Goal: Task Accomplishment & Management: Manage account settings

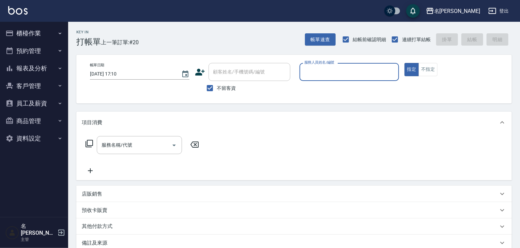
click at [39, 38] on button "櫃檯作業" at bounding box center [34, 34] width 63 height 18
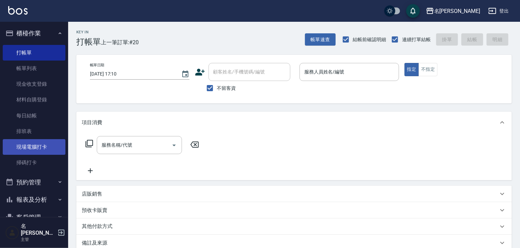
click at [40, 143] on link "現場電腦打卡" at bounding box center [34, 147] width 63 height 16
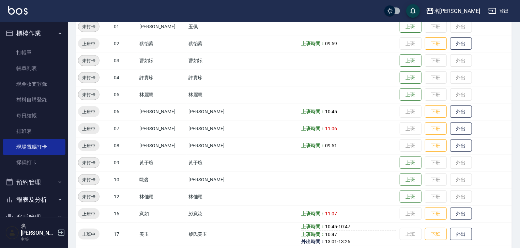
scroll to position [254, 0]
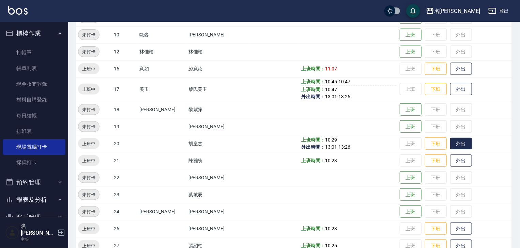
click at [450, 144] on button "外出" at bounding box center [461, 144] width 22 height 12
click at [20, 10] on img at bounding box center [17, 10] width 19 height 9
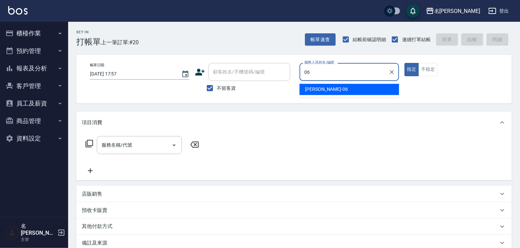
type input "[PERSON_NAME]-06"
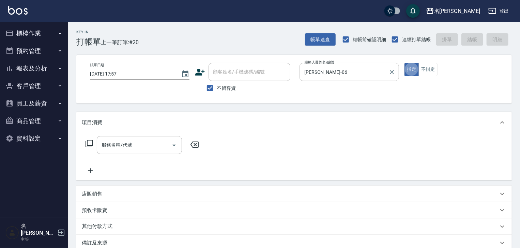
type button "true"
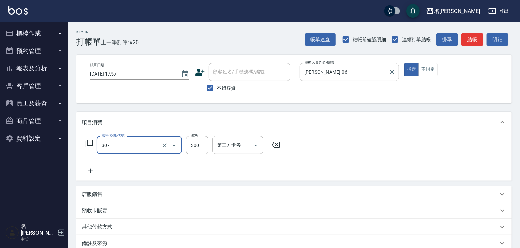
type input "剪髮(307)"
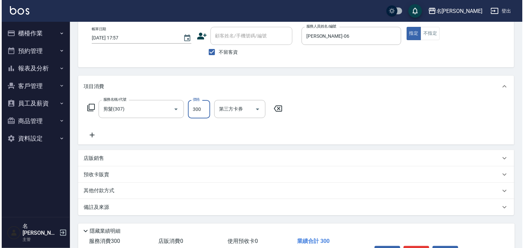
scroll to position [73, 0]
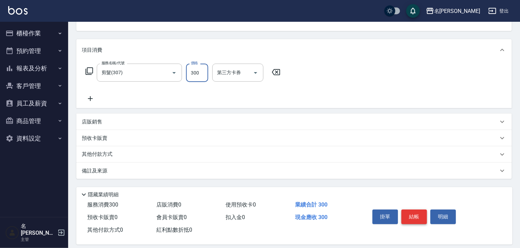
click at [420, 218] on button "結帳" at bounding box center [414, 217] width 26 height 14
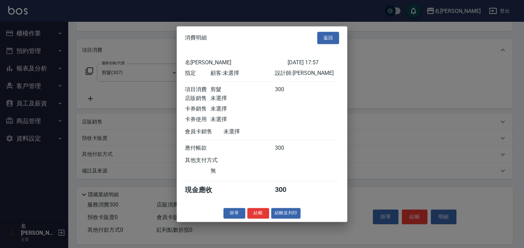
click at [266, 219] on button "結帳" at bounding box center [258, 213] width 22 height 11
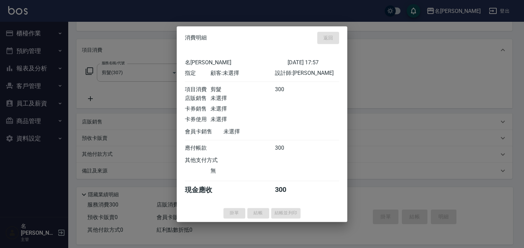
type input "[DATE] 17:59"
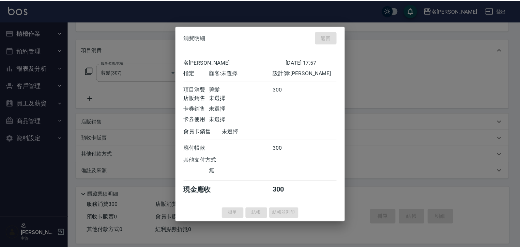
scroll to position [66, 0]
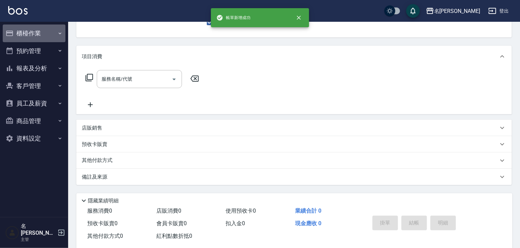
click at [38, 34] on button "櫃檯作業" at bounding box center [34, 34] width 63 height 18
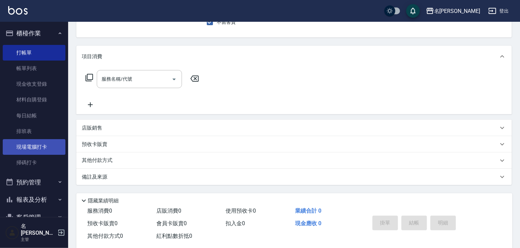
click at [35, 146] on link "現場電腦打卡" at bounding box center [34, 147] width 63 height 16
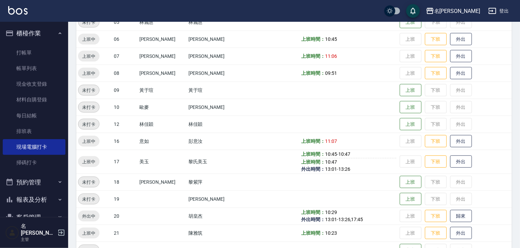
scroll to position [254, 0]
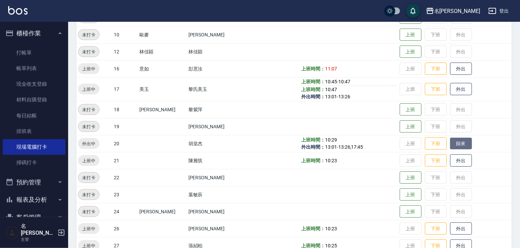
click at [450, 143] on button "歸來" at bounding box center [461, 144] width 22 height 12
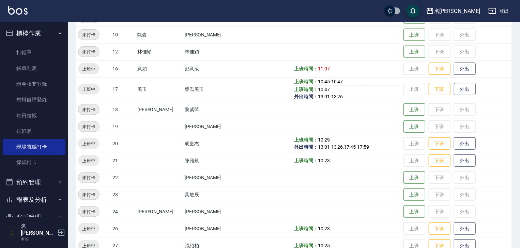
click at [19, 17] on div "名[PERSON_NAME]出" at bounding box center [260, 11] width 520 height 22
click at [24, 11] on img at bounding box center [17, 10] width 19 height 9
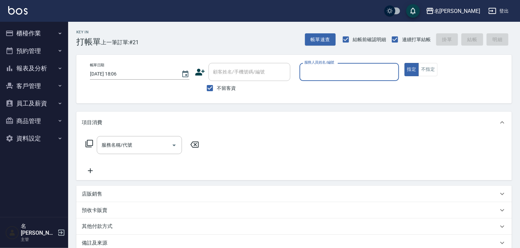
click at [391, 72] on input "服務人員姓名/編號" at bounding box center [349, 72] width 93 height 12
type input "意如-16"
type button "true"
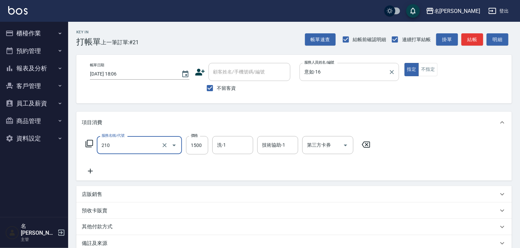
type input "離子燙(自備)(210)"
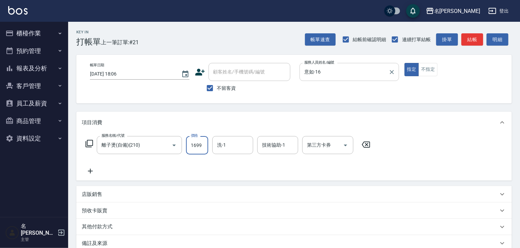
type input "1699"
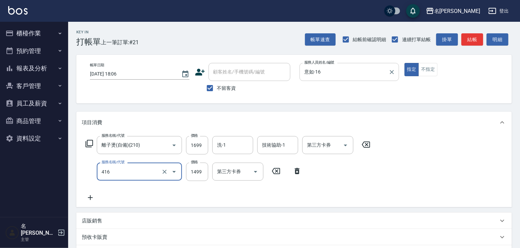
type input "染髮1499↓(416)"
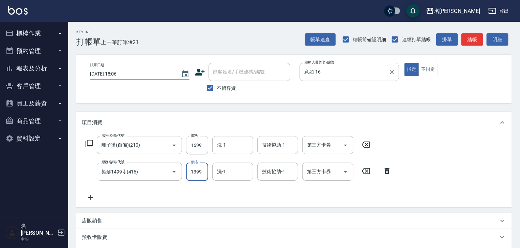
type input "1399"
type input "[PERSON_NAME]-21"
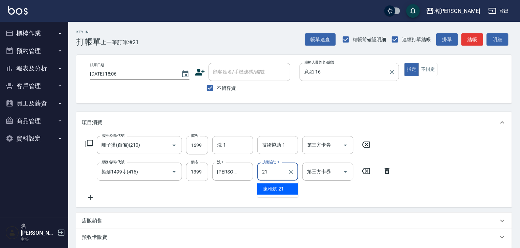
type input "[PERSON_NAME]-21"
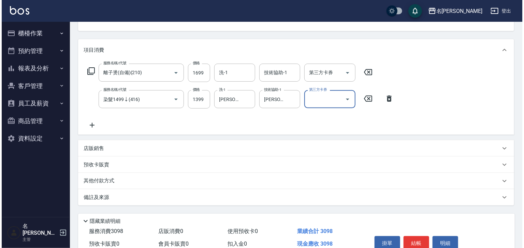
scroll to position [106, 0]
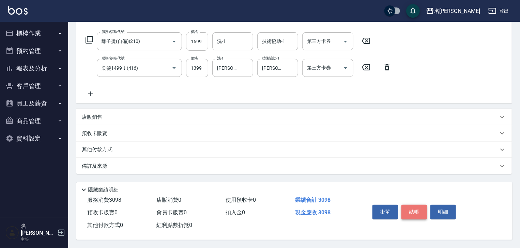
click at [412, 206] on button "結帳" at bounding box center [414, 212] width 26 height 14
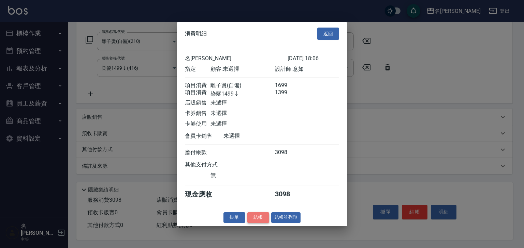
click at [255, 223] on button "結帳" at bounding box center [258, 218] width 22 height 11
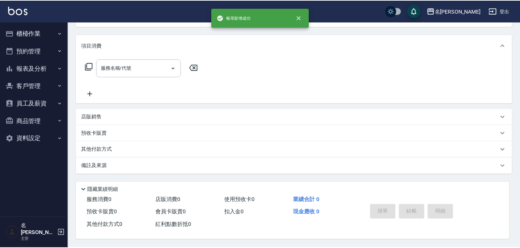
scroll to position [0, 0]
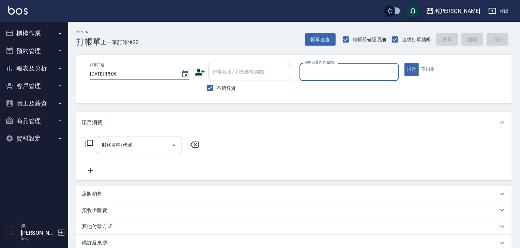
click at [26, 33] on button "櫃檯作業" at bounding box center [34, 34] width 63 height 18
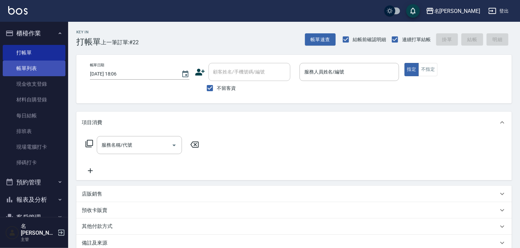
click at [31, 68] on link "帳單列表" at bounding box center [34, 69] width 63 height 16
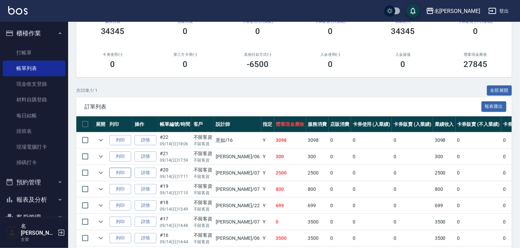
scroll to position [109, 0]
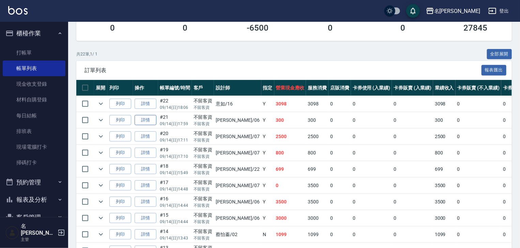
click at [148, 126] on link "詳情" at bounding box center [146, 120] width 22 height 11
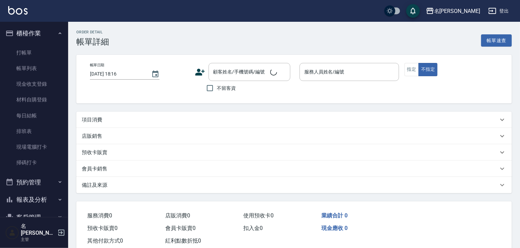
type input "[DATE] 17:59"
checkbox input "true"
type input "[PERSON_NAME]-06"
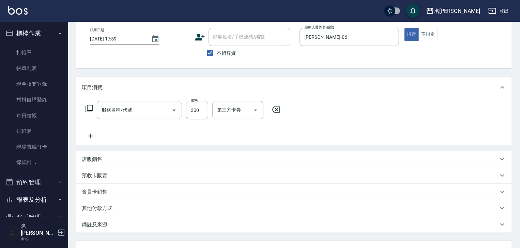
type input "剪髮(307)"
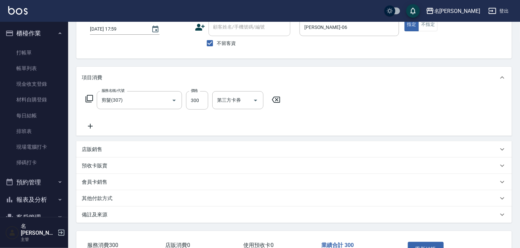
click at [118, 198] on div "其他付款方式" at bounding box center [290, 198] width 416 height 7
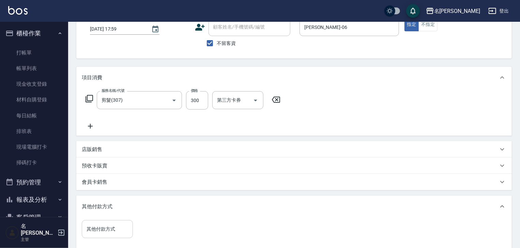
click at [116, 225] on input "其他付款方式" at bounding box center [107, 230] width 45 height 12
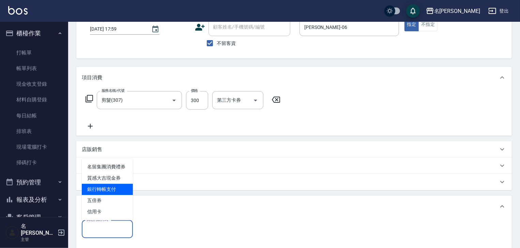
click at [124, 192] on span "銀行轉帳支付" at bounding box center [107, 189] width 51 height 11
type input "銀行轉帳支付"
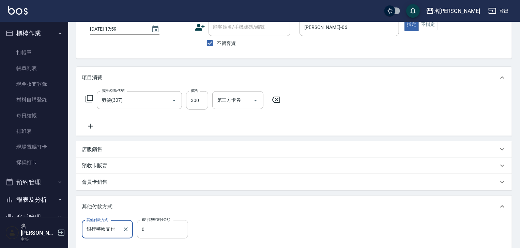
click at [151, 227] on input "0" at bounding box center [162, 230] width 51 height 18
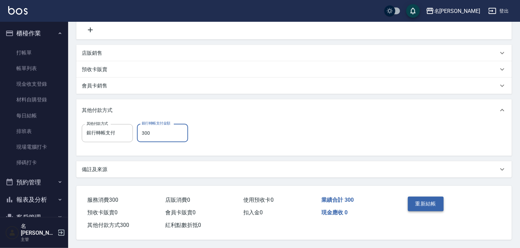
type input "300"
click at [421, 203] on button "重新結帳" at bounding box center [426, 204] width 36 height 14
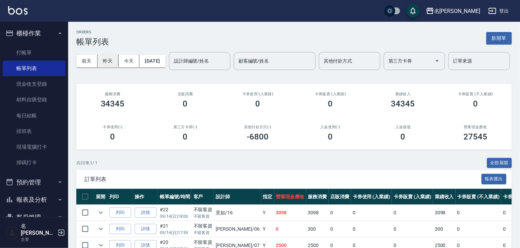
click at [111, 64] on button "昨天" at bounding box center [107, 61] width 21 height 13
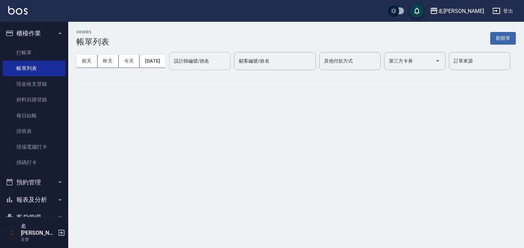
click at [169, 70] on div "設計師編號/姓名 設計師編號/姓名" at bounding box center [199, 61] width 61 height 18
type input "意如-16"
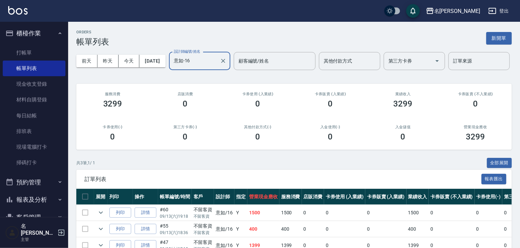
scroll to position [57, 0]
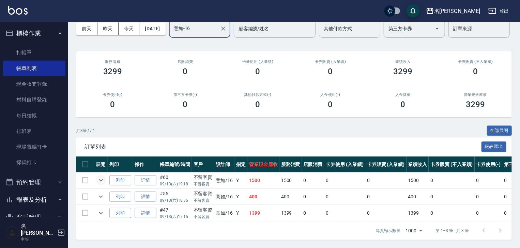
click at [104, 177] on icon "expand row" at bounding box center [101, 181] width 8 height 8
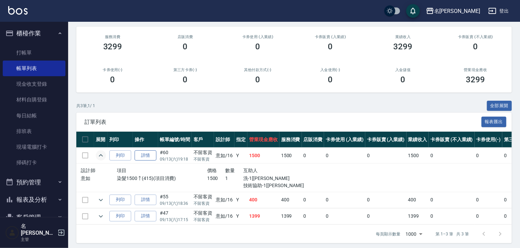
click at [153, 161] on link "詳情" at bounding box center [146, 156] width 22 height 11
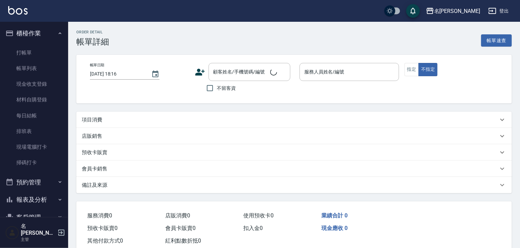
type input "[DATE] 19:18"
checkbox input "true"
type input "意如-16"
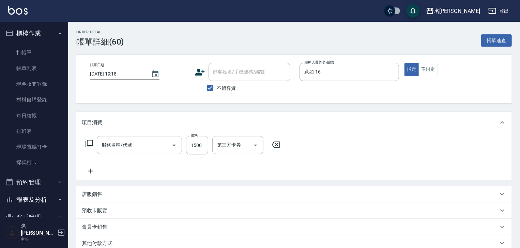
type input "染髮1500↑(415)"
click at [244, 146] on icon "Clear" at bounding box center [246, 145] width 7 height 7
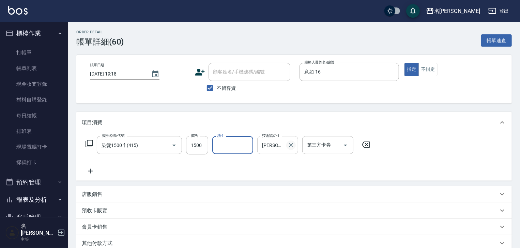
click at [294, 147] on icon "Clear" at bounding box center [291, 145] width 7 height 7
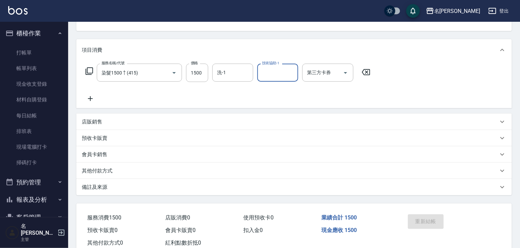
scroll to position [63, 0]
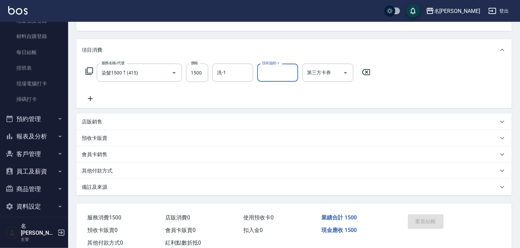
click at [35, 136] on button "報表及分析" at bounding box center [34, 137] width 63 height 18
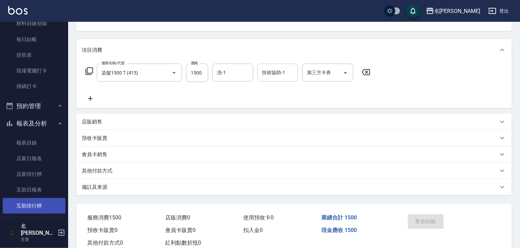
scroll to position [4, 0]
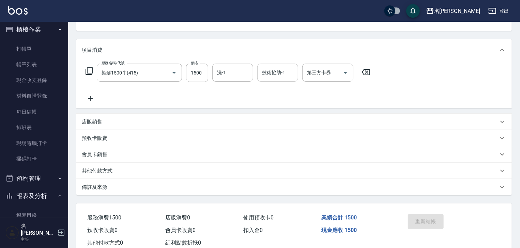
click at [40, 183] on button "預約管理" at bounding box center [34, 179] width 63 height 18
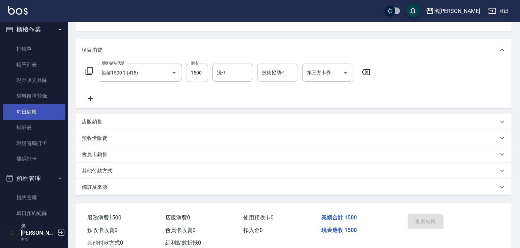
click at [30, 110] on link "每日結帳" at bounding box center [34, 112] width 63 height 16
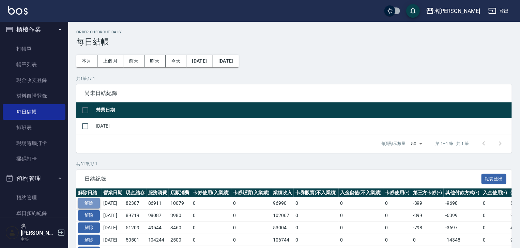
click at [93, 206] on button "解除" at bounding box center [89, 203] width 22 height 11
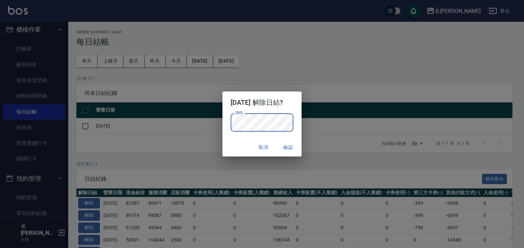
click at [239, 142] on div "取消 確認" at bounding box center [261, 148] width 79 height 18
click at [290, 146] on button "確認" at bounding box center [288, 147] width 22 height 13
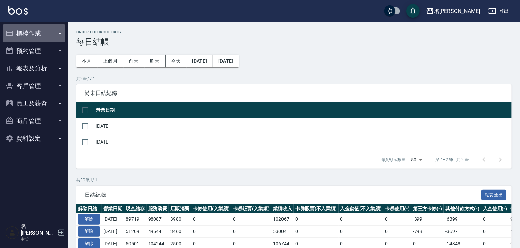
click at [32, 32] on button "櫃檯作業" at bounding box center [34, 34] width 63 height 18
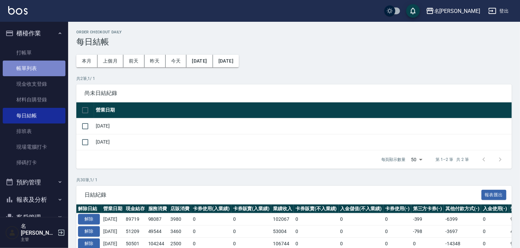
click at [36, 67] on link "帳單列表" at bounding box center [34, 69] width 63 height 16
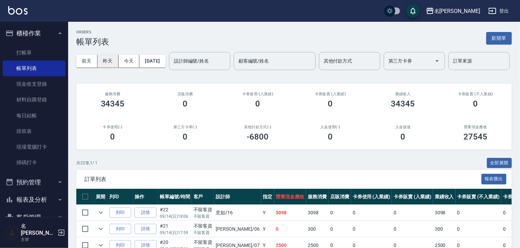
click at [106, 64] on button "昨天" at bounding box center [107, 61] width 21 height 13
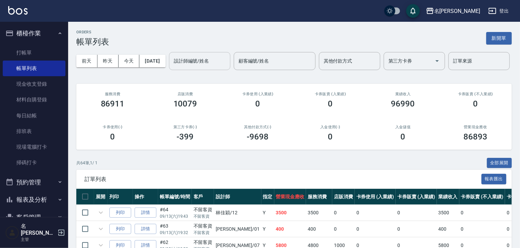
click at [169, 70] on div "設計師編號/姓名 設計師編號/姓名" at bounding box center [199, 61] width 61 height 18
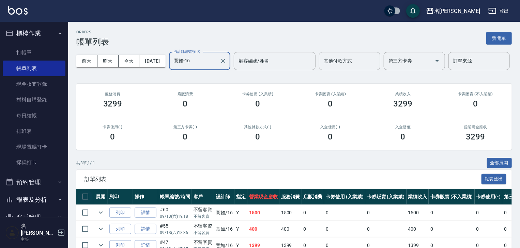
scroll to position [57, 0]
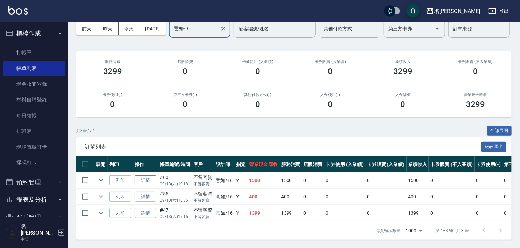
type input "意如-16"
click at [145, 176] on link "詳情" at bounding box center [146, 181] width 22 height 11
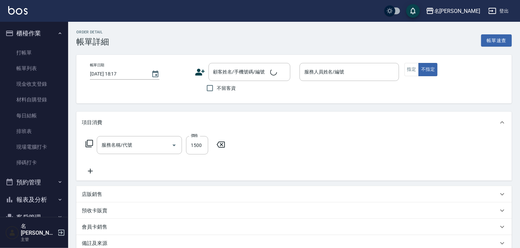
type input "[DATE] 19:18"
checkbox input "true"
type input "意如-16"
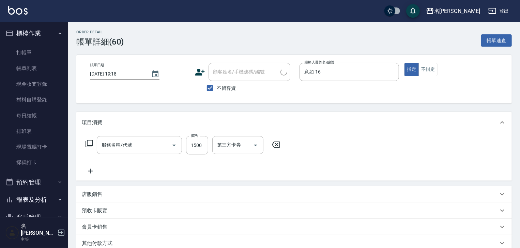
type input "染髮1500↑(415)"
drag, startPoint x: 248, startPoint y: 145, endPoint x: 262, endPoint y: 145, distance: 14.3
click at [247, 145] on icon "Clear" at bounding box center [246, 145] width 7 height 7
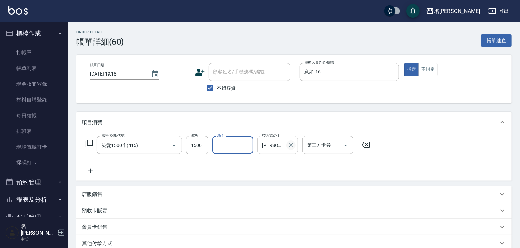
click at [293, 144] on icon "Clear" at bounding box center [291, 145] width 7 height 7
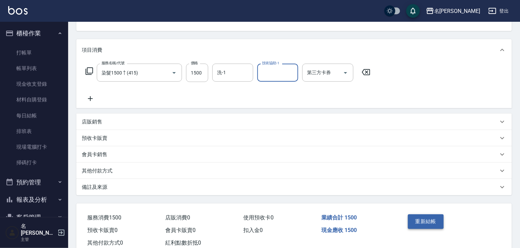
click at [430, 219] on button "重新結帳" at bounding box center [426, 222] width 36 height 14
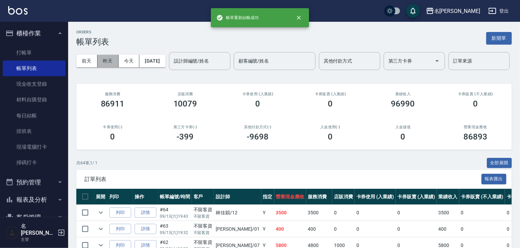
click at [106, 65] on button "昨天" at bounding box center [107, 61] width 21 height 13
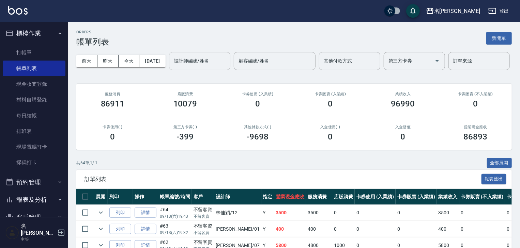
click at [172, 67] on input "設計師編號/姓名" at bounding box center [199, 61] width 55 height 12
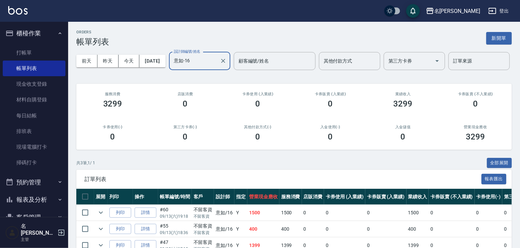
scroll to position [57, 0]
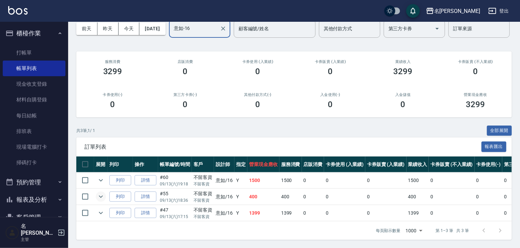
type input "意如-16"
click at [97, 195] on icon "expand row" at bounding box center [101, 197] width 8 height 8
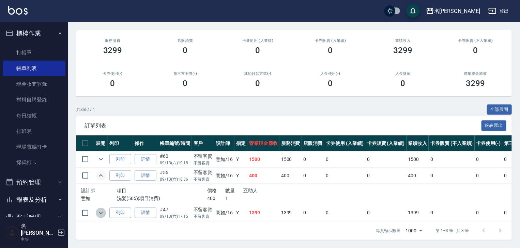
click at [98, 217] on icon "expand row" at bounding box center [101, 213] width 8 height 8
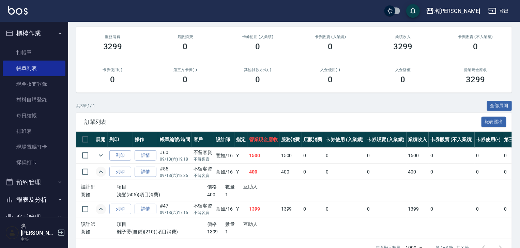
scroll to position [94, 0]
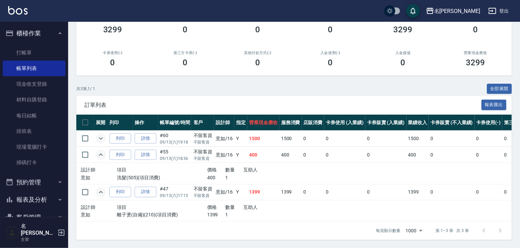
click at [103, 138] on icon "expand row" at bounding box center [101, 139] width 8 height 8
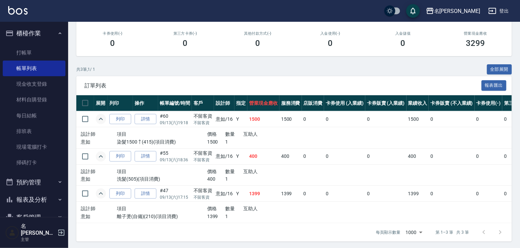
click at [24, 11] on img at bounding box center [17, 10] width 19 height 9
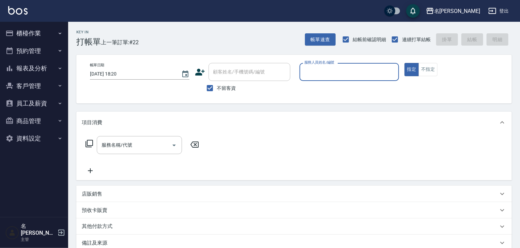
click at [346, 75] on input "服務人員姓名/編號" at bounding box center [349, 72] width 93 height 12
type input "高淳涵-07"
type button "true"
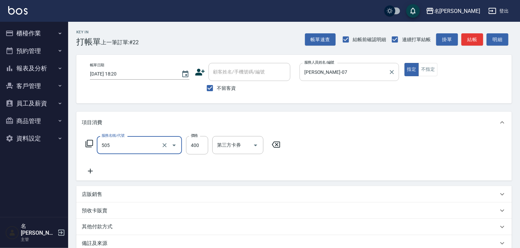
type input "洗髮(505)"
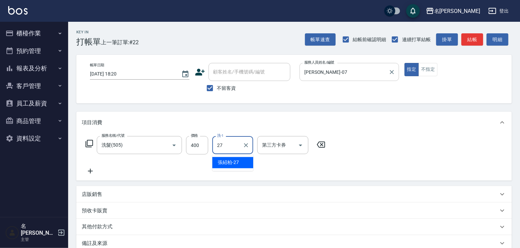
type input "張紹柏-27"
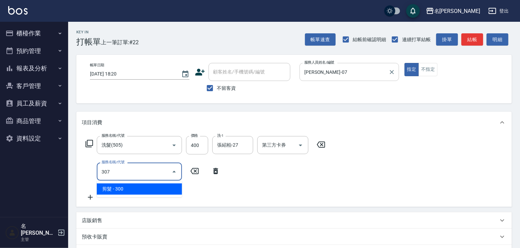
type input "剪髮(307)"
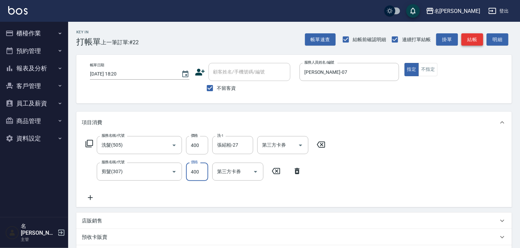
type input "400"
click at [467, 36] on button "結帳" at bounding box center [472, 39] width 22 height 13
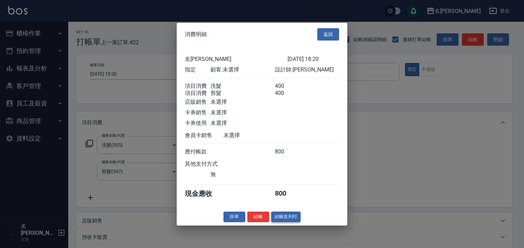
click at [289, 218] on button "結帳並列印" at bounding box center [286, 217] width 30 height 11
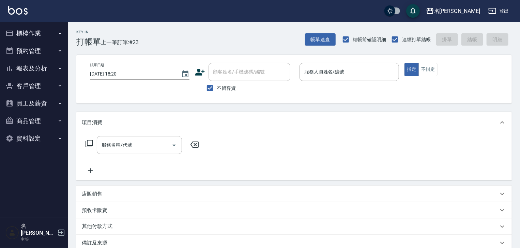
drag, startPoint x: 215, startPoint y: 261, endPoint x: 338, endPoint y: 128, distance: 181.4
click at [338, 128] on div "項目消費" at bounding box center [294, 123] width 436 height 22
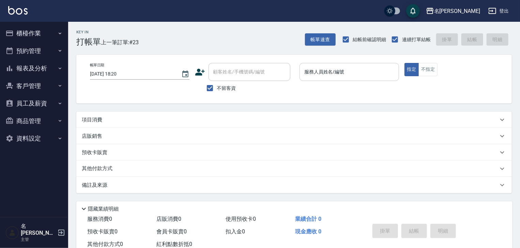
click at [343, 75] on input "服務人員姓名/編號" at bounding box center [349, 72] width 93 height 12
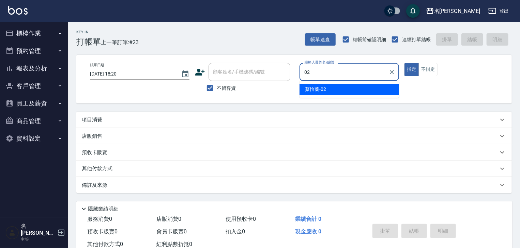
type input "蔡怡蓁-02"
click at [405, 63] on button "指定" at bounding box center [412, 69] width 15 height 13
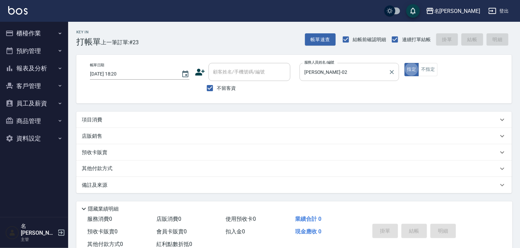
click at [405, 63] on button "指定" at bounding box center [412, 69] width 15 height 13
click at [219, 112] on div "項目消費" at bounding box center [294, 120] width 436 height 16
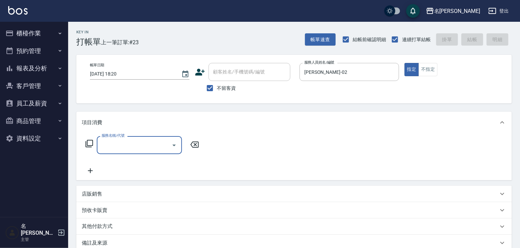
click at [25, 12] on img at bounding box center [17, 10] width 19 height 9
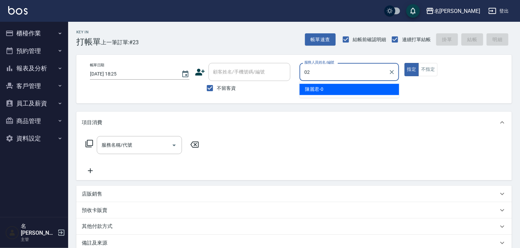
type input "蔡怡蓁-02"
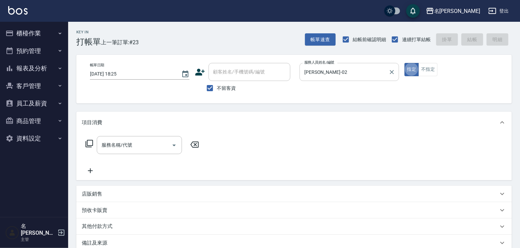
type button "true"
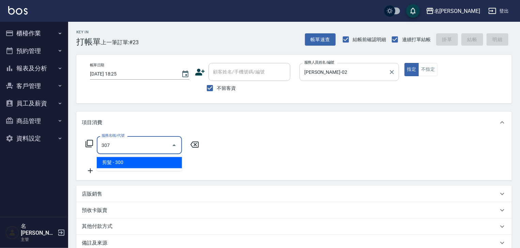
type input "剪髮(307)"
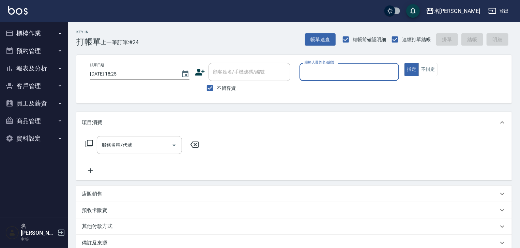
type input "ㄖ"
type input "吳姵瑩-B"
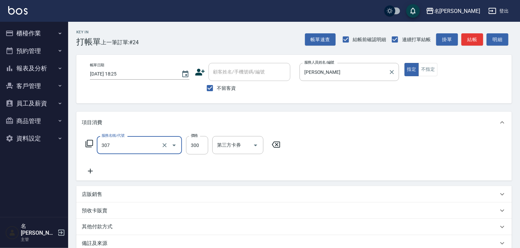
type input "剪髮(307)"
type input "500"
click at [473, 42] on button "結帳" at bounding box center [472, 39] width 22 height 13
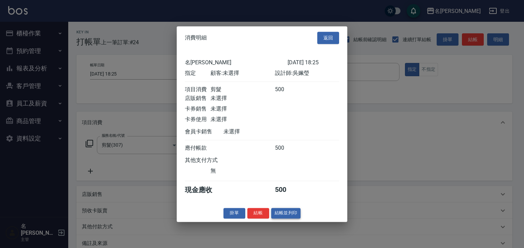
click at [284, 215] on button "結帳並列印" at bounding box center [286, 213] width 30 height 11
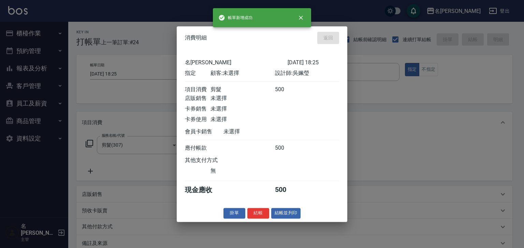
type input "2025/09/14 18:53"
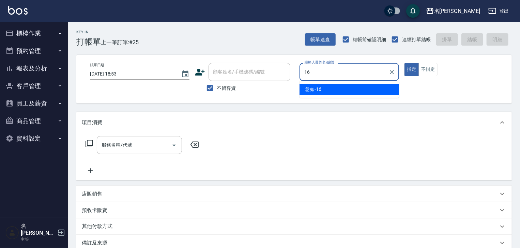
type input "意如-16"
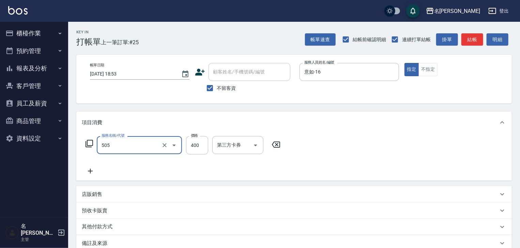
type input "洗髮(505)"
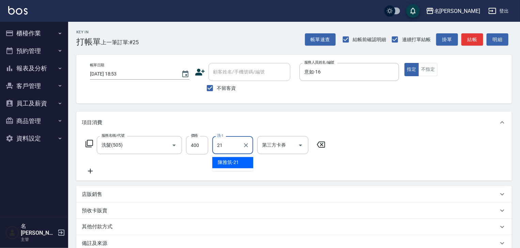
type input "[PERSON_NAME]-21"
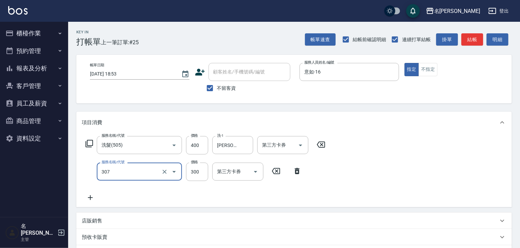
type input "剪髮(307)"
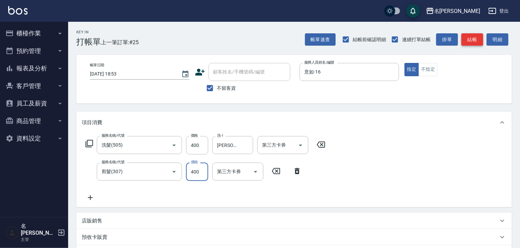
type input "400"
click at [473, 38] on button "結帳" at bounding box center [472, 39] width 22 height 13
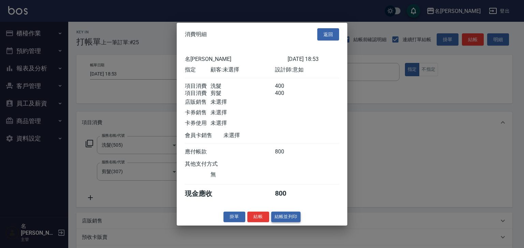
click at [279, 223] on button "結帳並列印" at bounding box center [286, 217] width 30 height 11
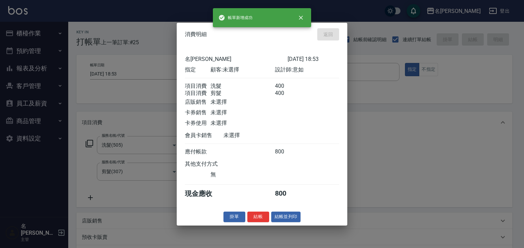
type input "2025/09/14 19:02"
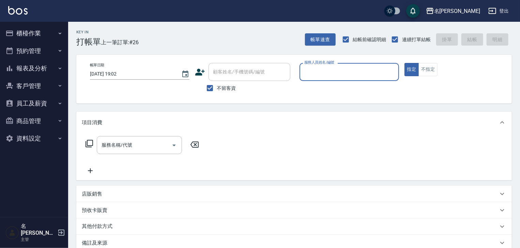
click at [41, 31] on button "櫃檯作業" at bounding box center [34, 34] width 63 height 18
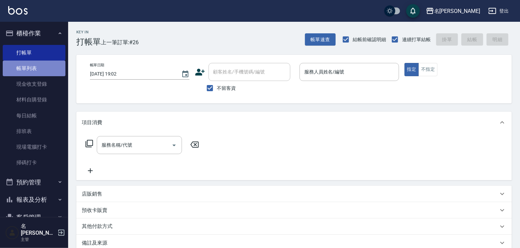
click at [37, 68] on link "帳單列表" at bounding box center [34, 69] width 63 height 16
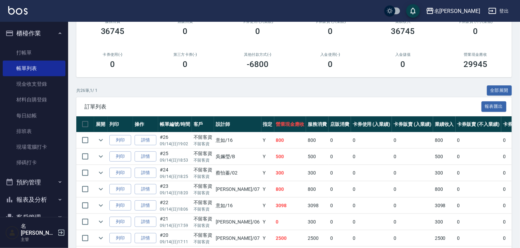
scroll to position [145, 0]
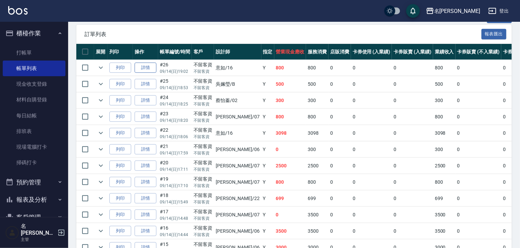
click at [141, 73] on link "詳情" at bounding box center [146, 68] width 22 height 11
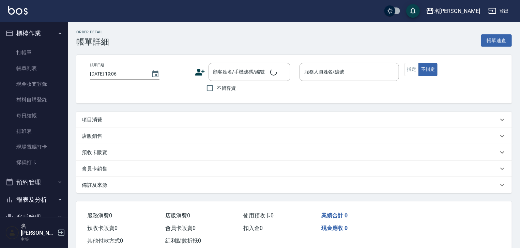
type input "2025/09/14 19:02"
checkbox input "true"
type input "意如-16"
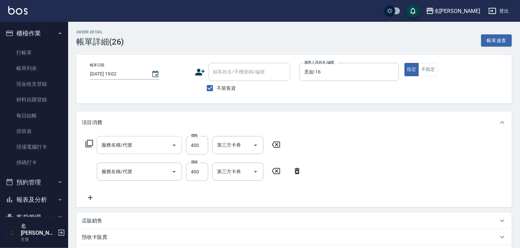
type input "剪髮(307)"
type input "洗髮(505)"
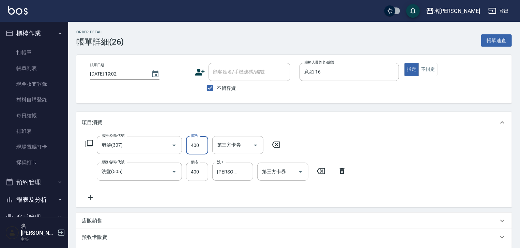
click at [197, 147] on input "400" at bounding box center [197, 145] width 22 height 18
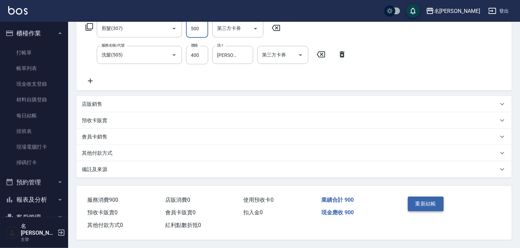
type input "500"
click at [415, 203] on button "重新結帳" at bounding box center [426, 204] width 36 height 14
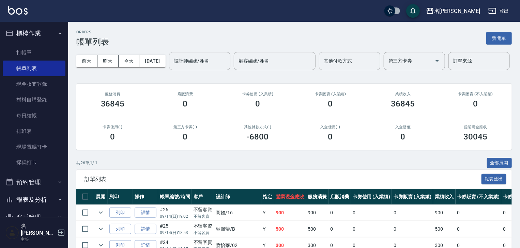
click at [16, 12] on img at bounding box center [17, 10] width 19 height 9
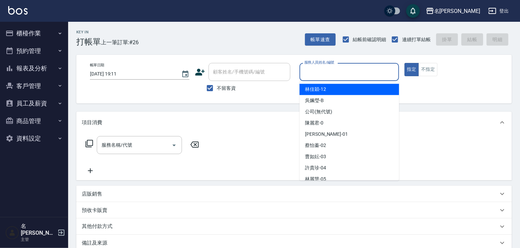
click at [379, 76] on input "服務人員姓名/編號" at bounding box center [349, 72] width 93 height 12
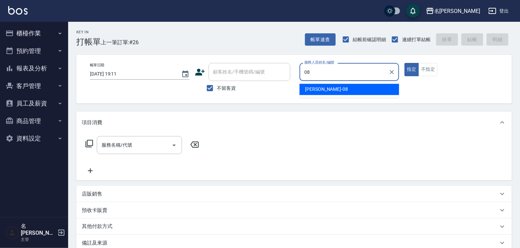
type input "蔡慈恩-08"
type button "true"
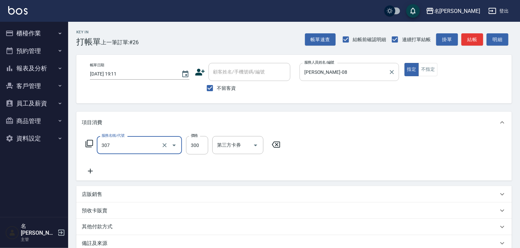
type input "剪髮(307)"
click at [476, 40] on button "結帳" at bounding box center [472, 39] width 22 height 13
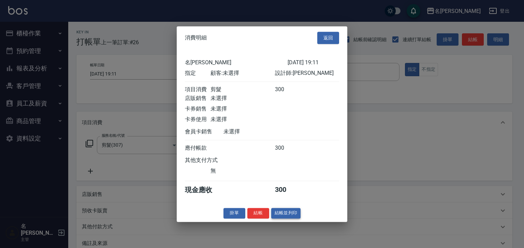
click at [286, 219] on button "結帳並列印" at bounding box center [286, 213] width 30 height 11
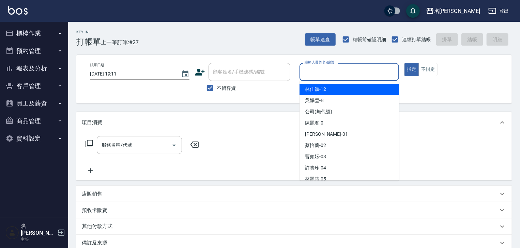
click at [361, 70] on input "服務人員姓名/編號" at bounding box center [349, 72] width 93 height 12
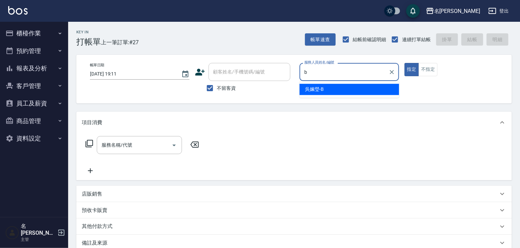
type input "吳姵瑩-B"
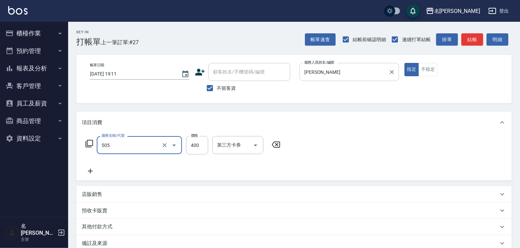
type input "洗髮(505)"
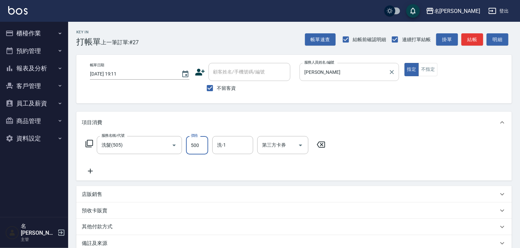
type input "500"
type input "[PERSON_NAME]-21"
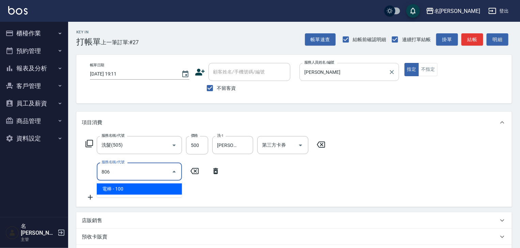
type input "電棒(806)"
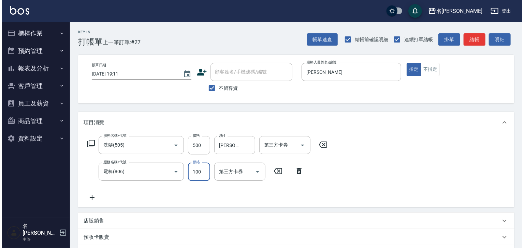
scroll to position [106, 0]
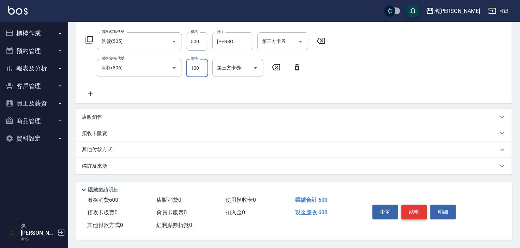
click at [420, 206] on button "結帳" at bounding box center [414, 212] width 26 height 14
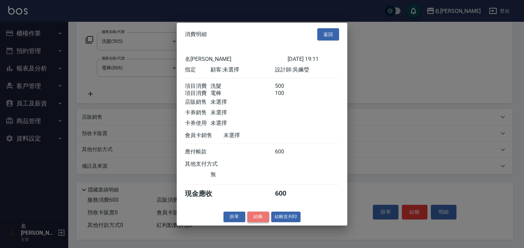
click at [256, 218] on button "結帳" at bounding box center [258, 217] width 22 height 11
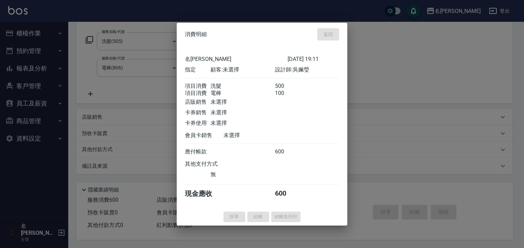
type input "2025/09/14 19:34"
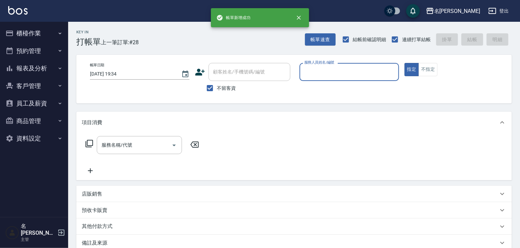
click at [34, 32] on button "櫃檯作業" at bounding box center [34, 34] width 63 height 18
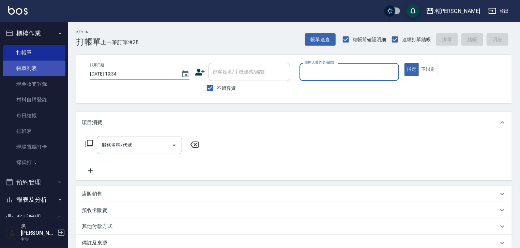
click at [26, 67] on link "帳單列表" at bounding box center [34, 69] width 63 height 16
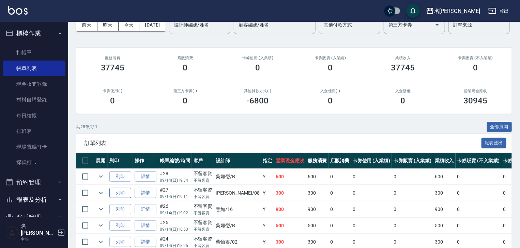
scroll to position [73, 0]
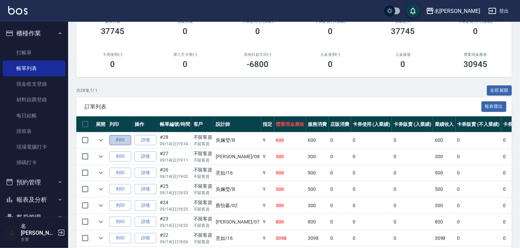
click at [120, 146] on button "列印" at bounding box center [120, 140] width 22 height 11
click at [22, 9] on img at bounding box center [17, 10] width 19 height 9
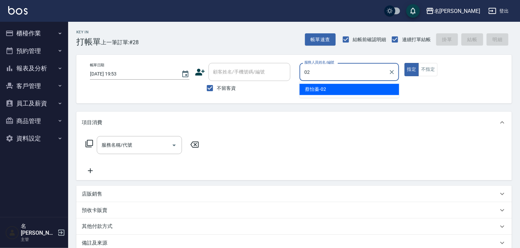
type input "蔡怡蓁-02"
type button "true"
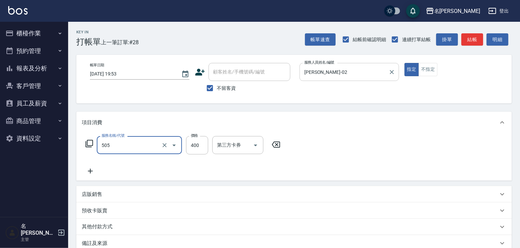
type input "洗髮(505)"
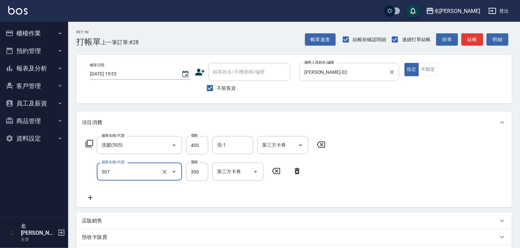
type input "剪髮(307)"
type input "500"
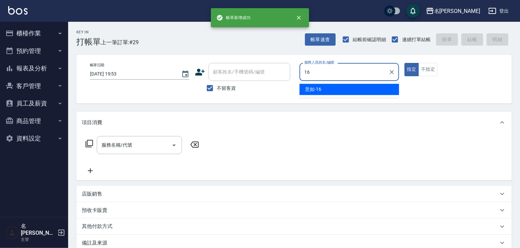
type input "意如-16"
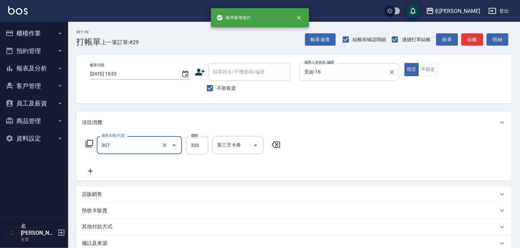
type input "剪髮(307)"
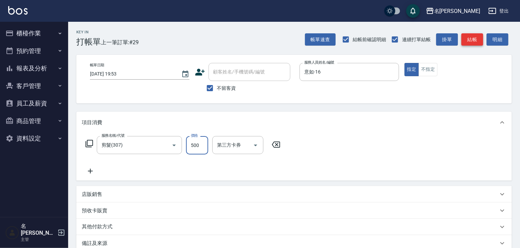
type input "500"
click at [475, 40] on button "結帳" at bounding box center [472, 39] width 22 height 13
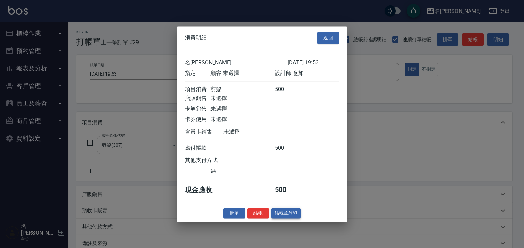
click at [300, 218] on button "結帳並列印" at bounding box center [286, 213] width 30 height 11
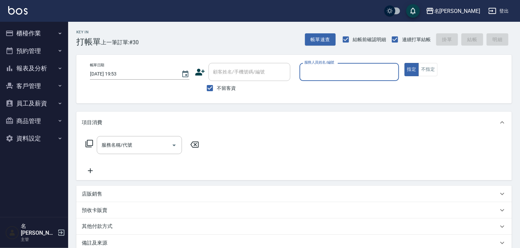
click at [53, 64] on button "報表及分析" at bounding box center [34, 69] width 63 height 18
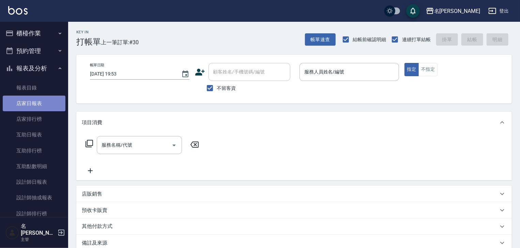
click at [40, 103] on link "店家日報表" at bounding box center [34, 104] width 63 height 16
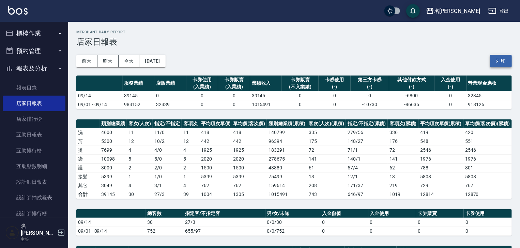
click at [504, 60] on button "列印" at bounding box center [501, 61] width 22 height 13
click at [47, 37] on button "櫃檯作業" at bounding box center [34, 34] width 63 height 18
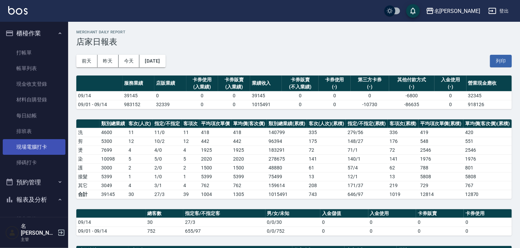
click at [35, 149] on link "現場電腦打卡" at bounding box center [34, 147] width 63 height 16
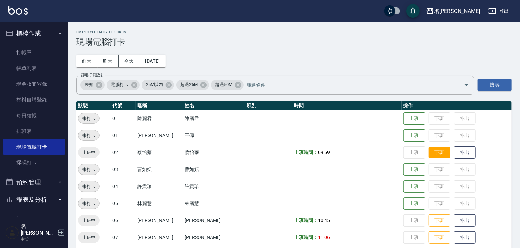
click at [433, 152] on button "下班" at bounding box center [440, 153] width 22 height 12
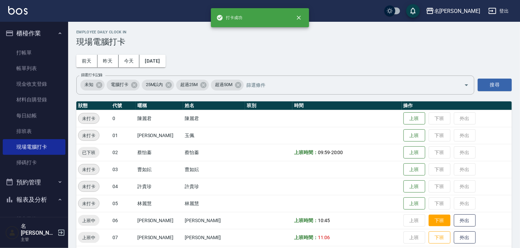
click at [431, 221] on button "下班" at bounding box center [440, 221] width 22 height 12
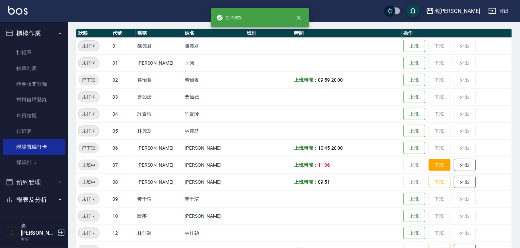
click at [429, 164] on button "下班" at bounding box center [440, 166] width 22 height 12
click at [435, 184] on button "下班" at bounding box center [440, 183] width 22 height 12
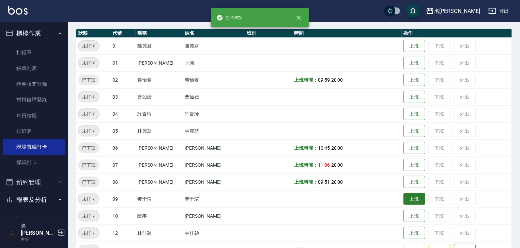
scroll to position [182, 0]
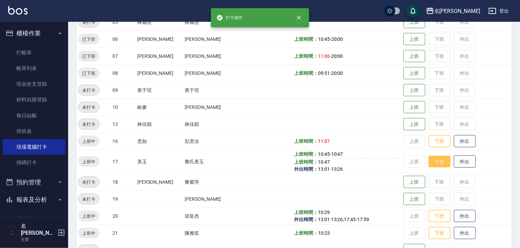
click at [432, 166] on button "下班" at bounding box center [440, 162] width 22 height 12
click at [437, 141] on button "下班" at bounding box center [440, 142] width 22 height 12
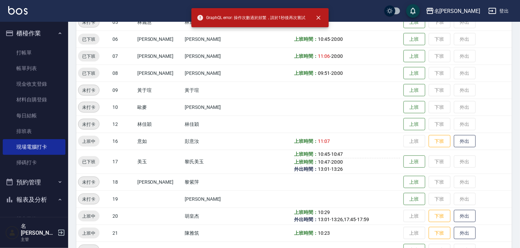
click at [434, 148] on td "上班 下班 外出" at bounding box center [457, 141] width 110 height 17
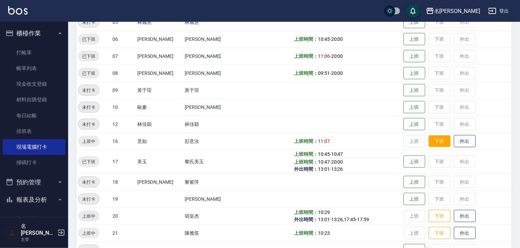
click at [433, 141] on button "下班" at bounding box center [440, 142] width 22 height 12
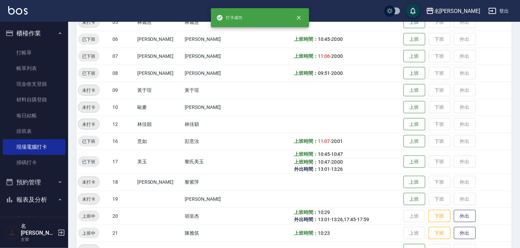
scroll to position [254, 0]
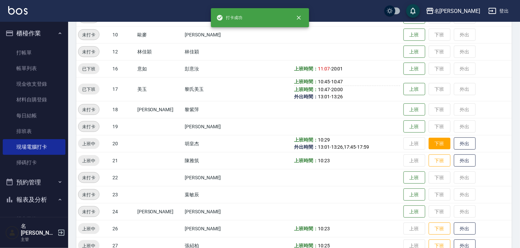
click at [437, 146] on button "下班" at bounding box center [440, 144] width 22 height 12
click at [439, 166] on button "下班" at bounding box center [440, 161] width 22 height 12
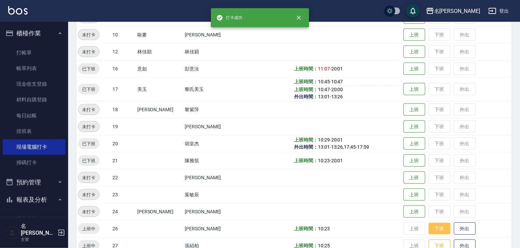
click at [432, 223] on button "下班" at bounding box center [440, 229] width 22 height 12
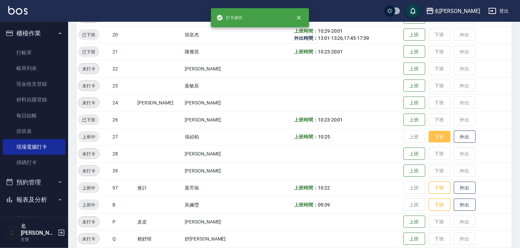
click at [431, 139] on button "下班" at bounding box center [440, 137] width 22 height 12
click at [438, 184] on button "下班" at bounding box center [440, 188] width 22 height 12
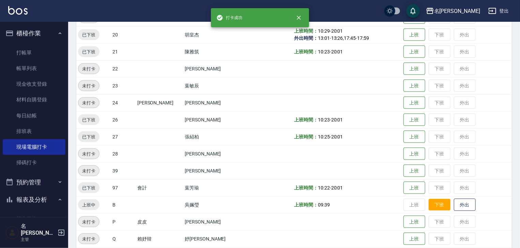
click at [441, 207] on button "下班" at bounding box center [440, 205] width 22 height 12
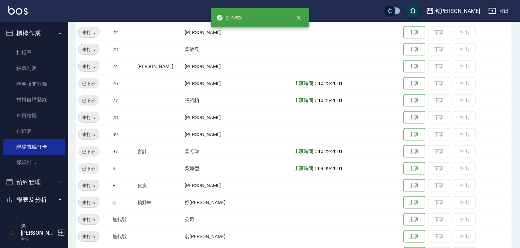
scroll to position [439, 0]
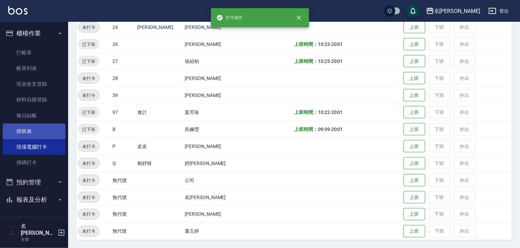
click at [48, 131] on link "排班表" at bounding box center [34, 132] width 63 height 16
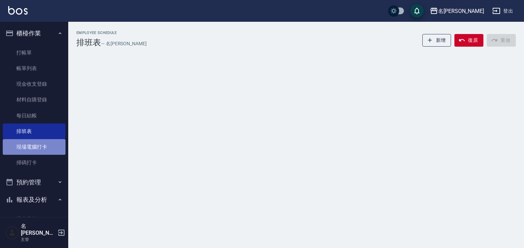
click at [46, 144] on link "現場電腦打卡" at bounding box center [34, 147] width 63 height 16
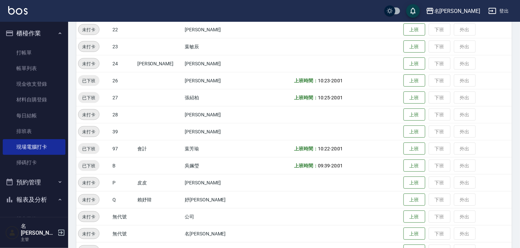
scroll to position [439, 0]
